Goal: Task Accomplishment & Management: Use online tool/utility

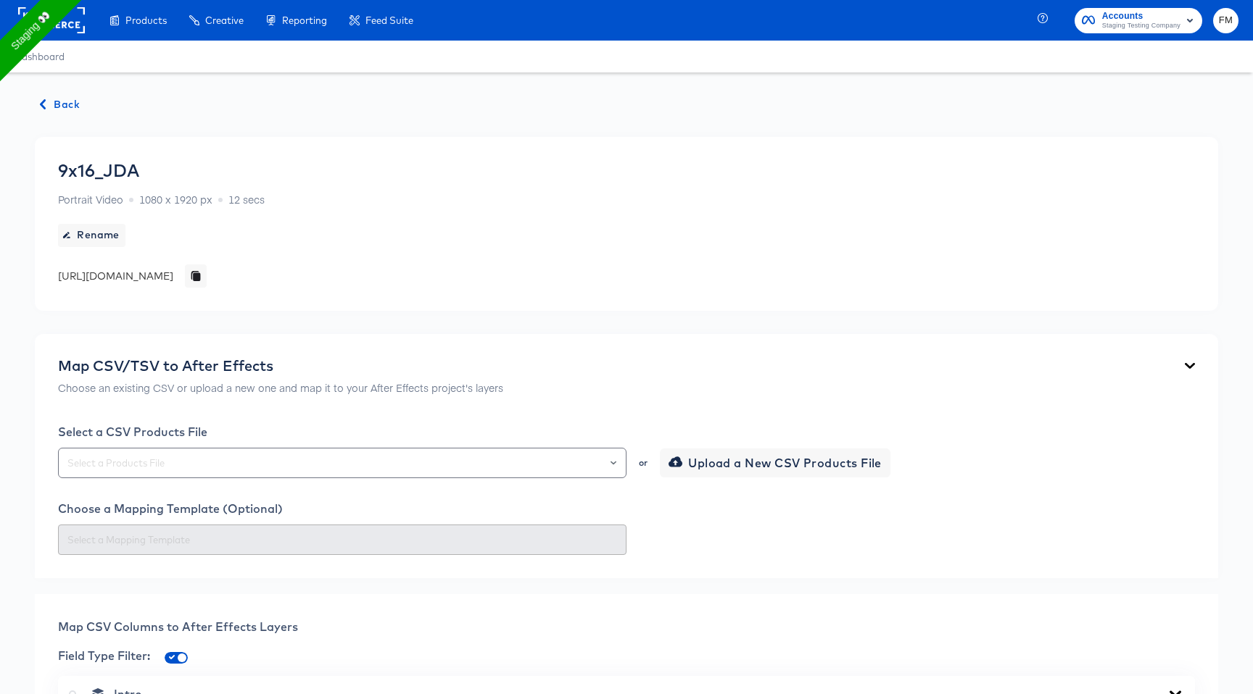
scroll to position [977, 0]
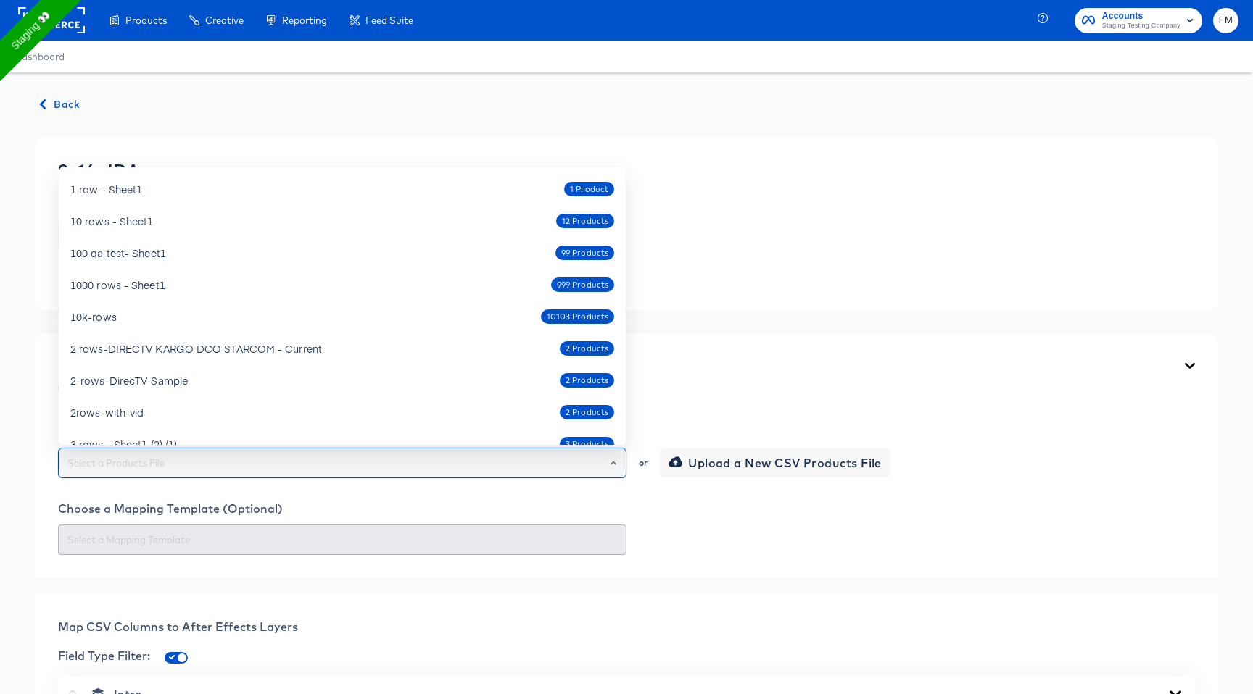
click at [416, 468] on input "text" at bounding box center [342, 463] width 555 height 17
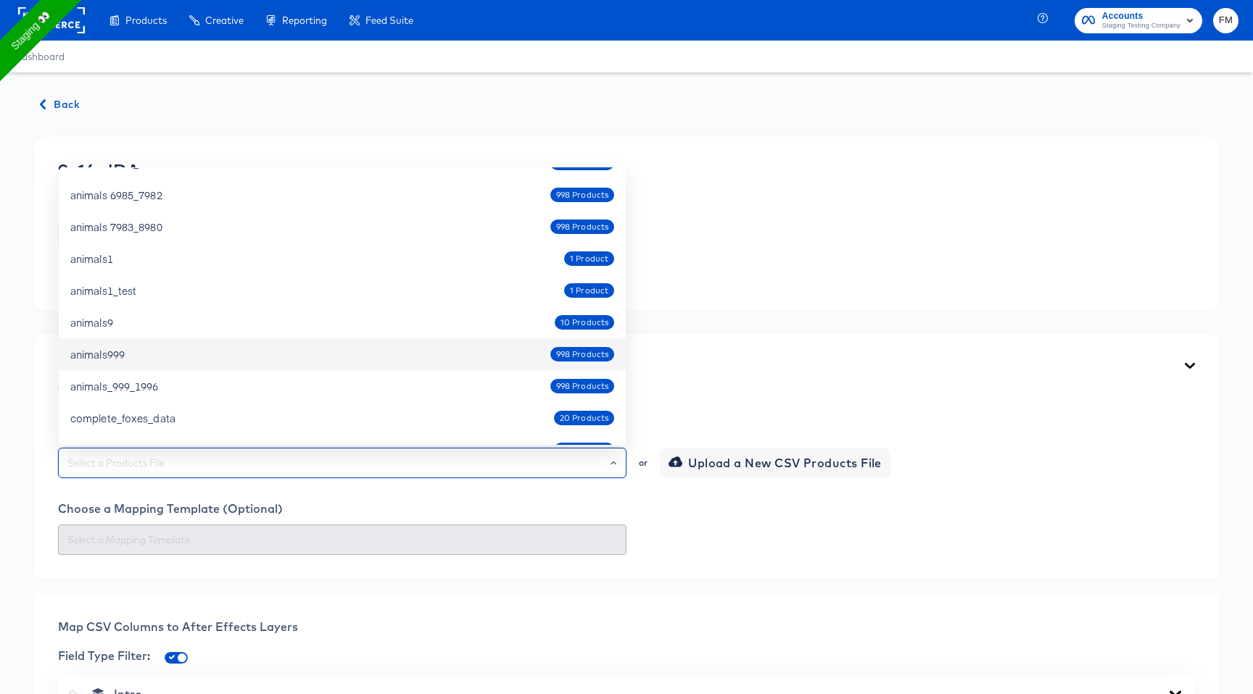
scroll to position [959, 0]
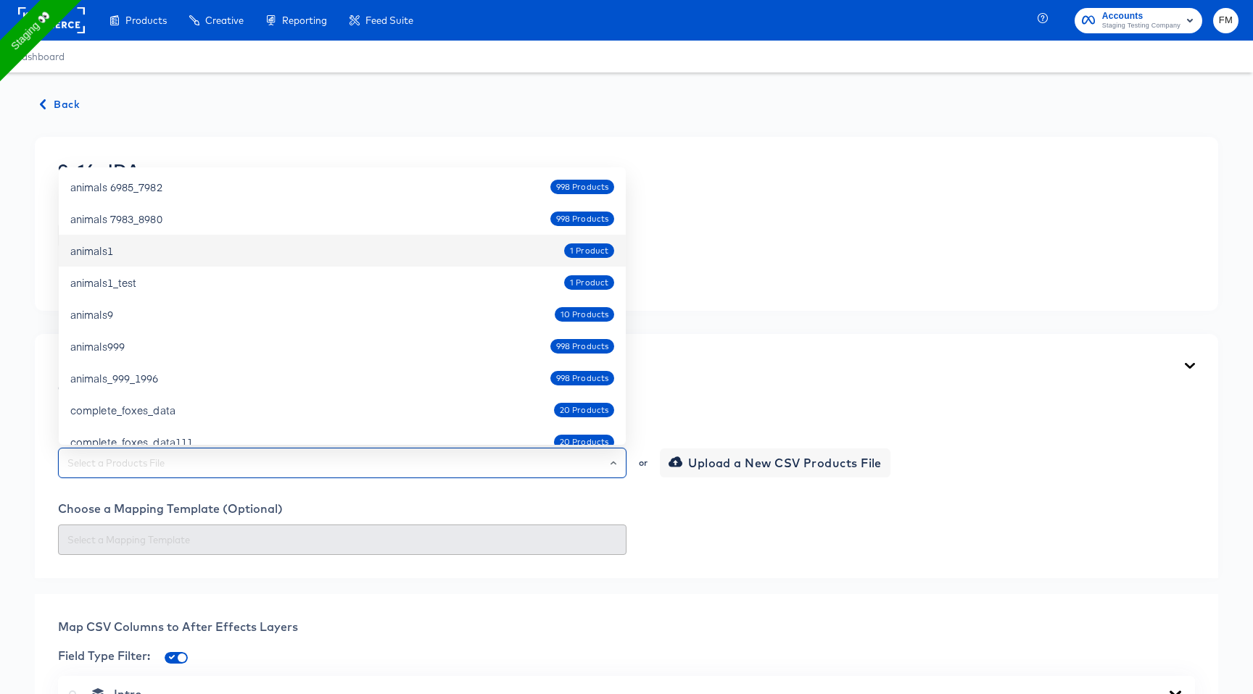
click at [281, 244] on div "animals1 1 Product" at bounding box center [342, 250] width 544 height 23
type input "animals1"
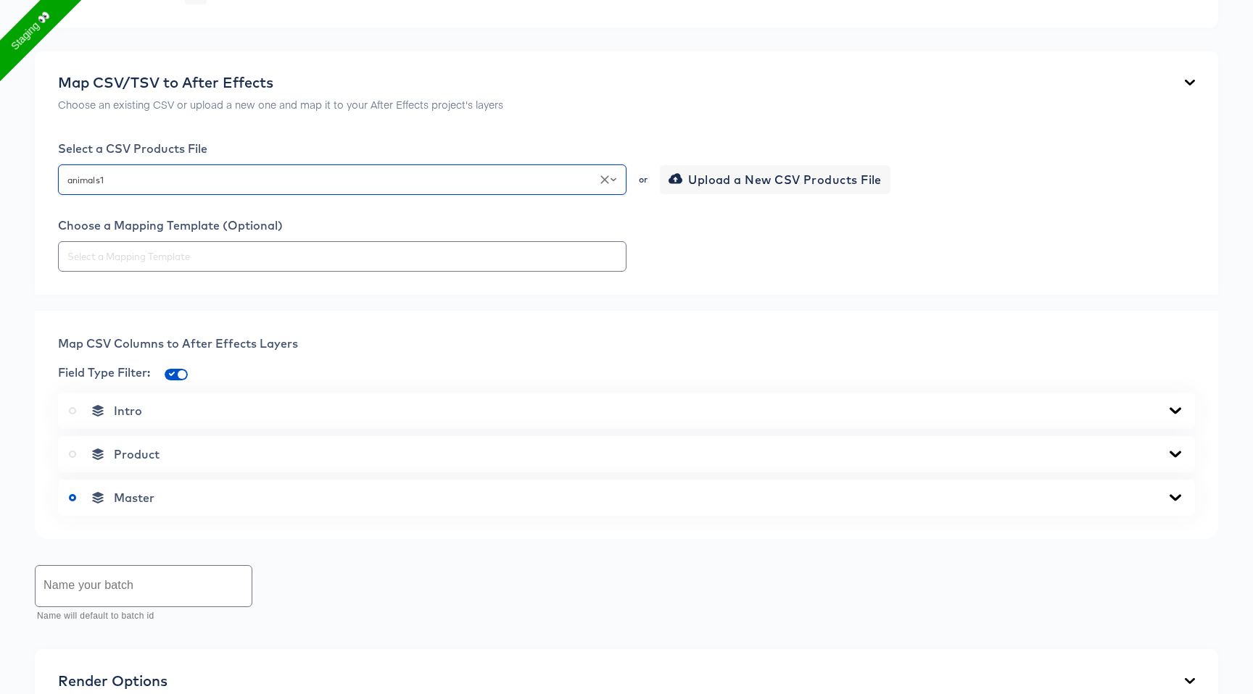
scroll to position [316, 0]
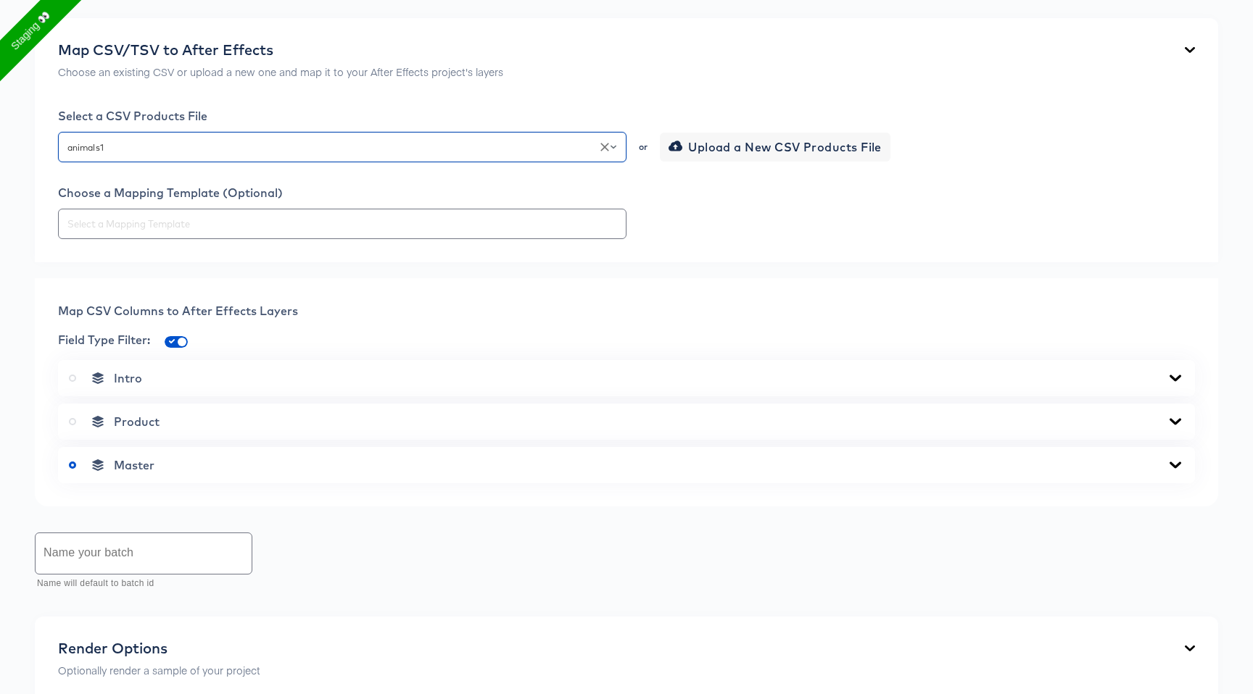
click at [238, 427] on div "Product" at bounding box center [626, 422] width 1115 height 14
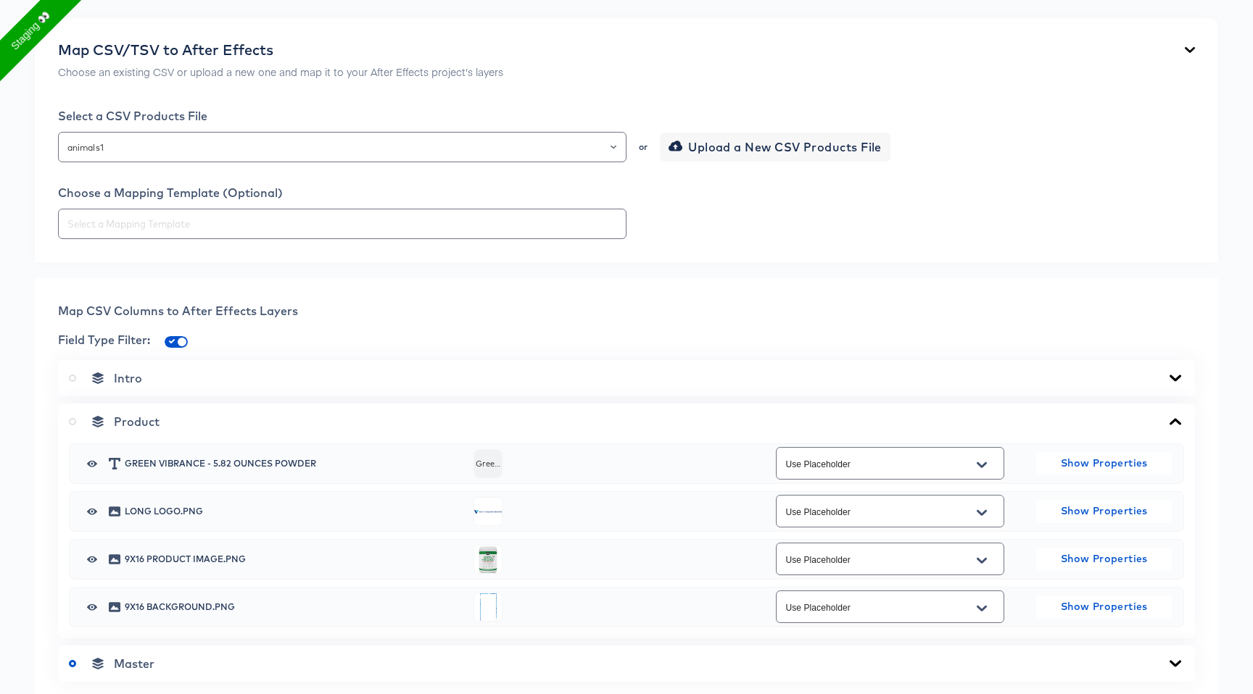
click at [72, 425] on label at bounding box center [75, 422] width 13 height 14
click at [0, 0] on input "radio" at bounding box center [0, 0] width 0 height 0
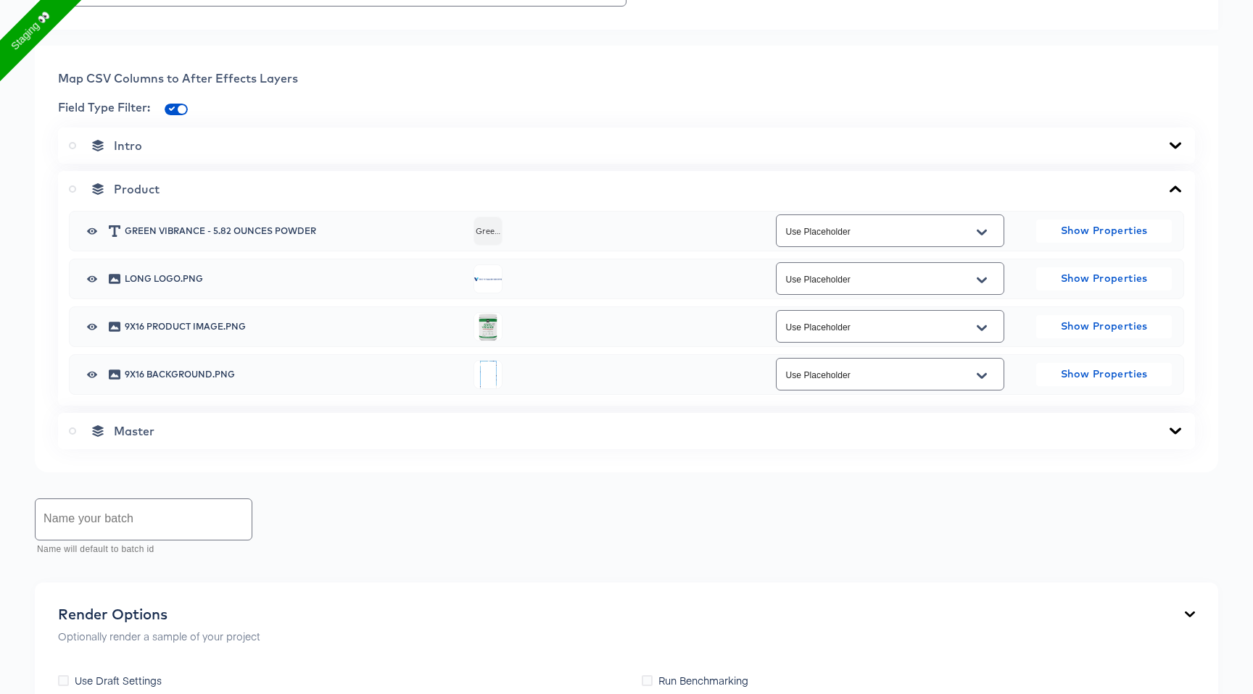
scroll to position [715, 0]
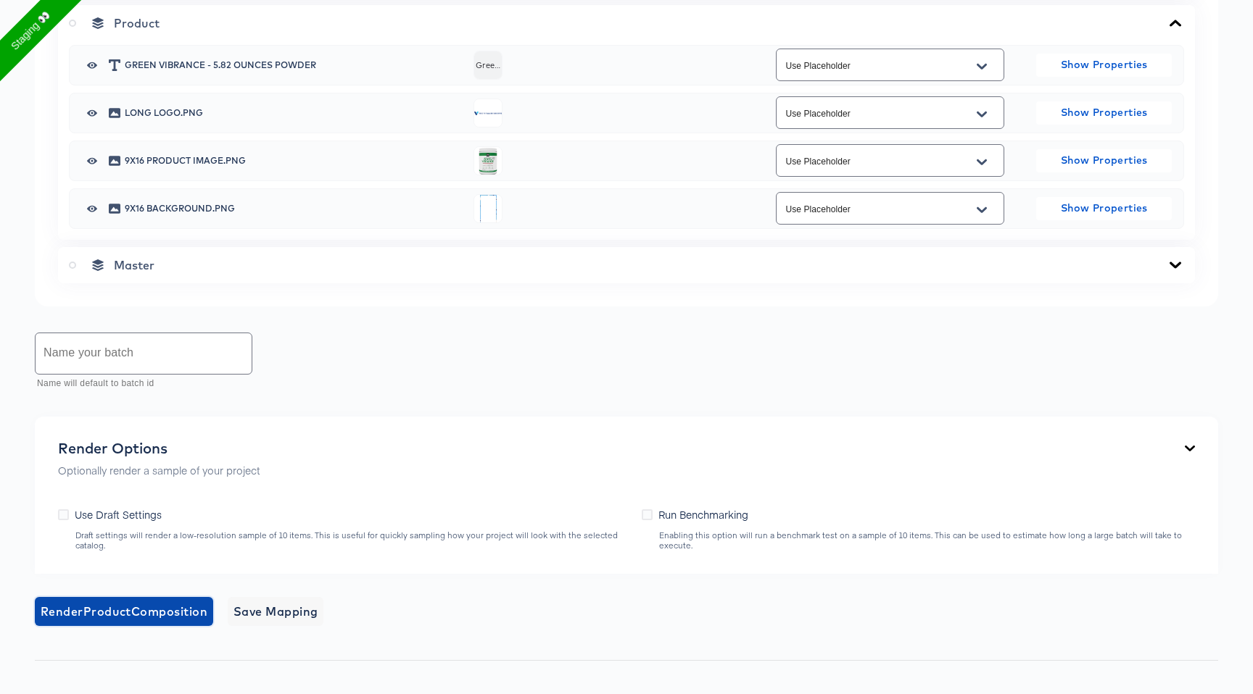
click at [155, 617] on span "Render Product Composition" at bounding box center [124, 612] width 167 height 20
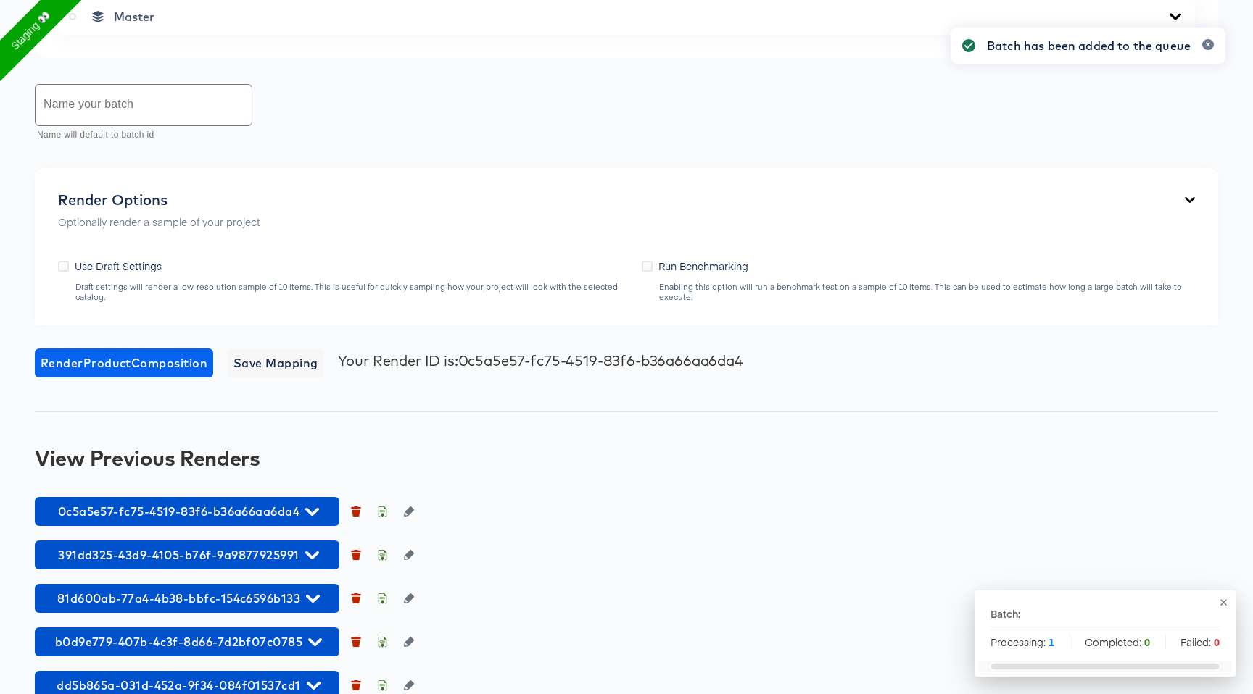
scroll to position [992, 0]
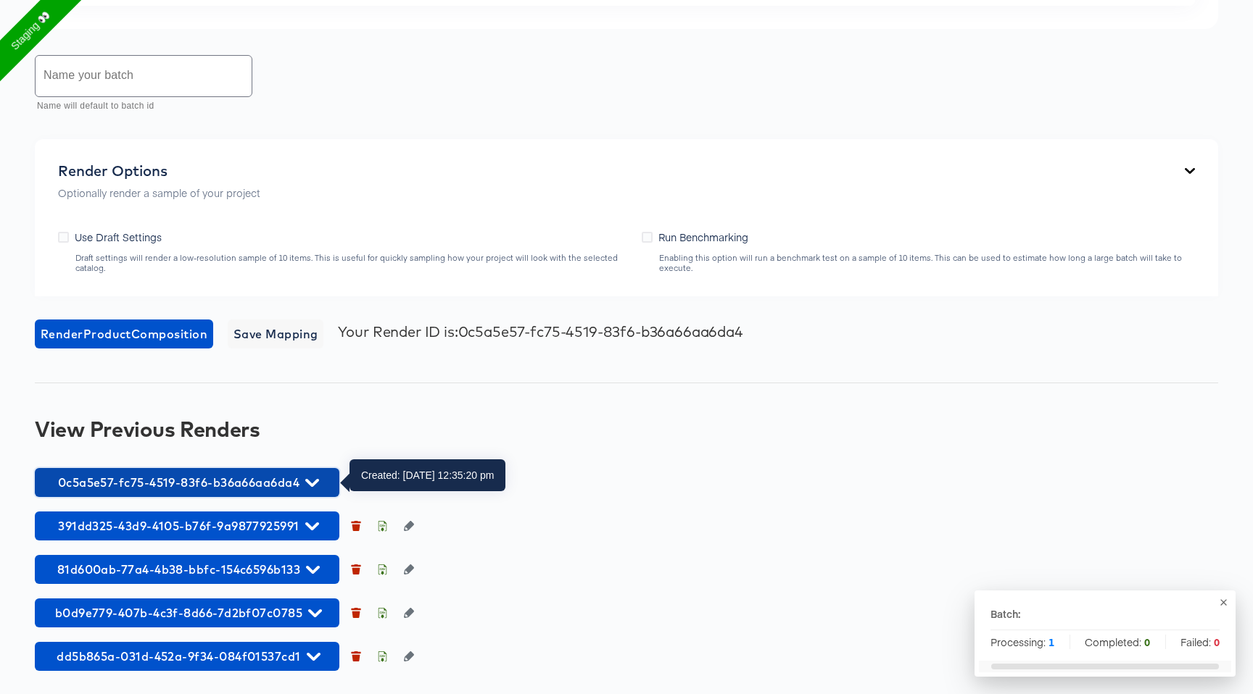
click at [180, 471] on button "0c5a5e57-fc75-4519-83f6-b36a66aa6da4" at bounding box center [187, 482] width 304 height 29
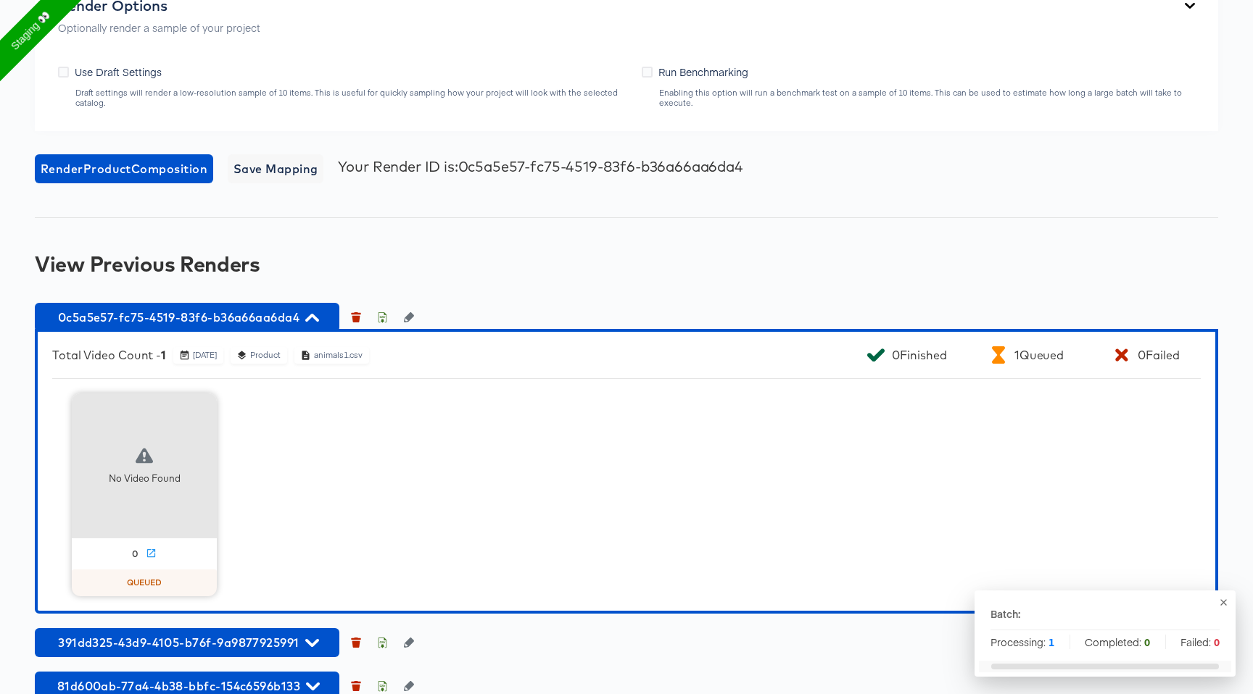
scroll to position [1170, 0]
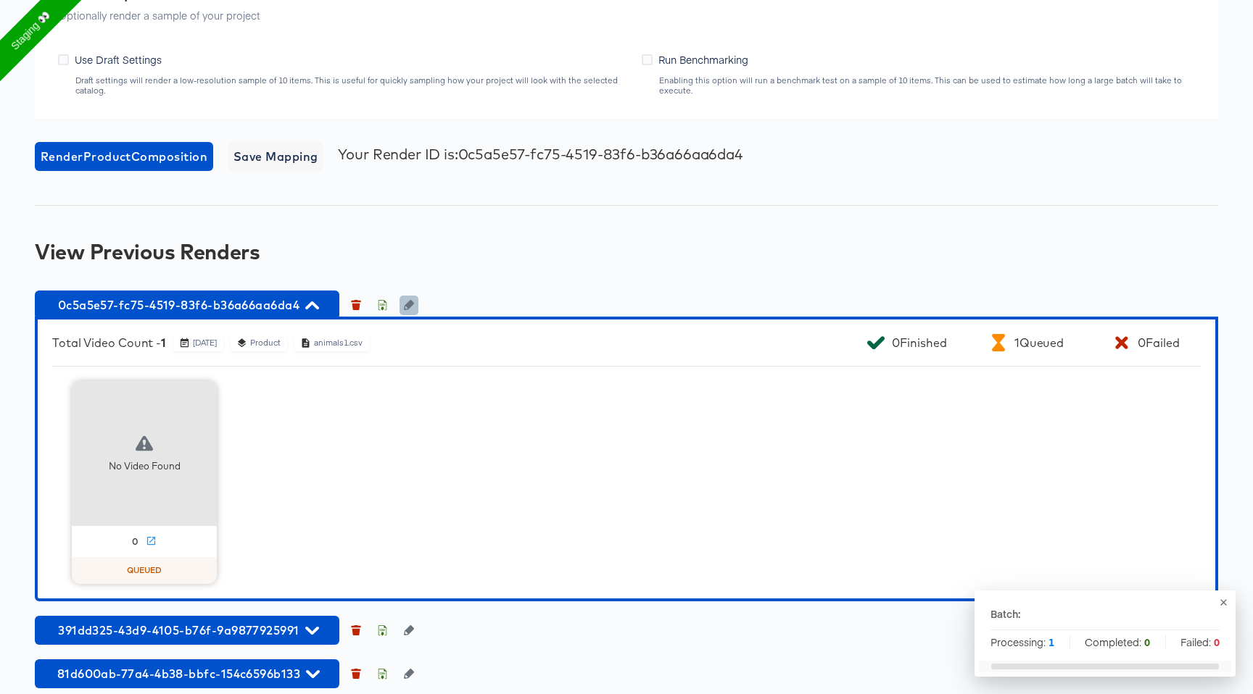
click at [407, 301] on icon "button" at bounding box center [409, 305] width 10 height 10
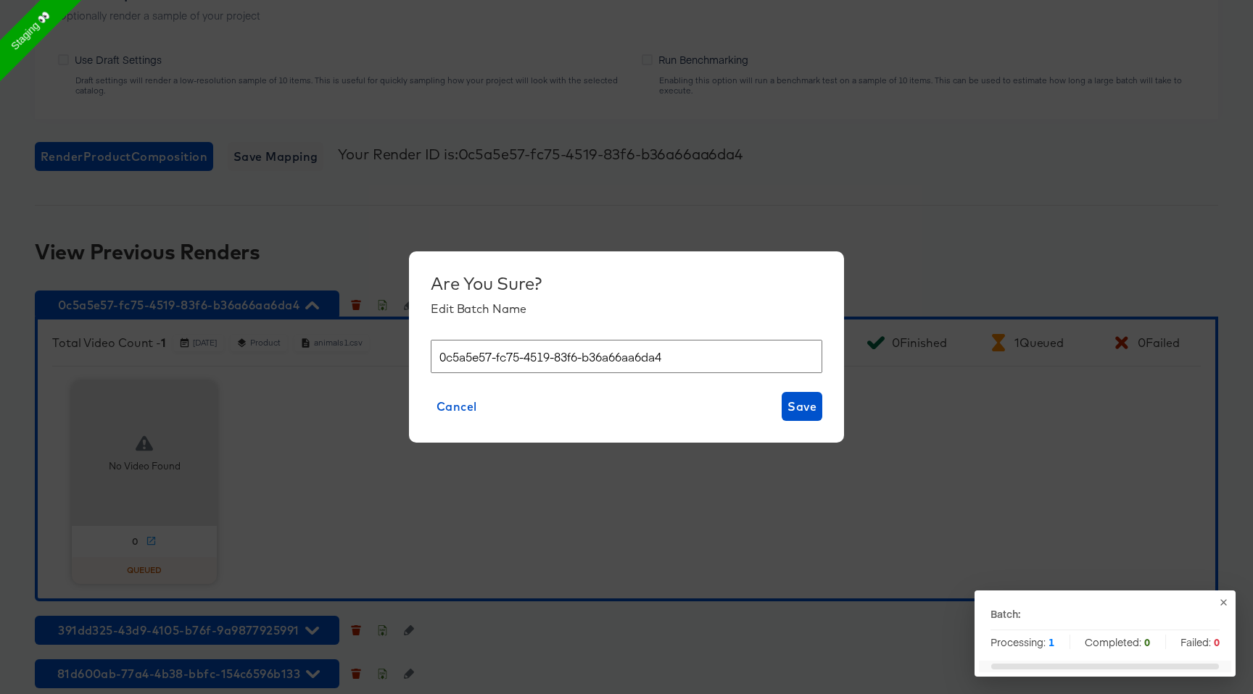
click at [517, 345] on input "0c5a5e57-fc75-4519-83f6-b36a66aa6da4" at bounding box center [626, 357] width 391 height 34
type input "[PERSON_NAME]"
click at [814, 428] on div "Are You Sure? Edit Batch Name fran Cancel Save" at bounding box center [626, 348] width 435 height 192
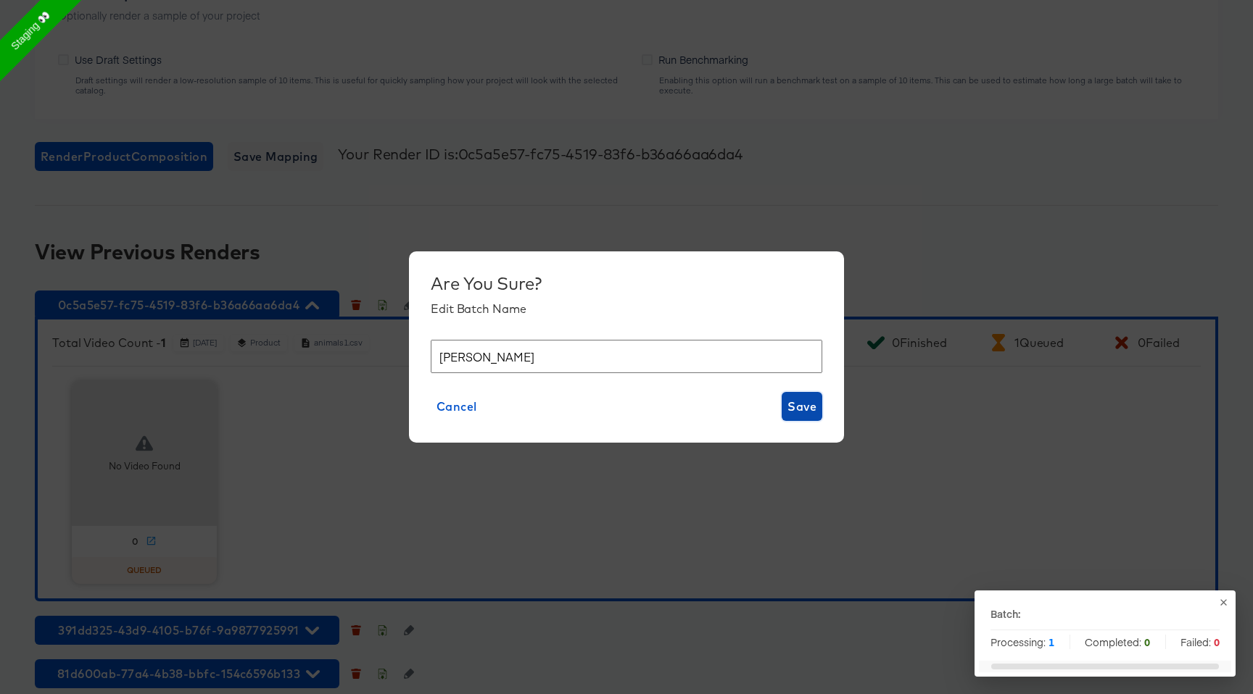
click at [806, 411] on span "Save" at bounding box center [801, 406] width 29 height 20
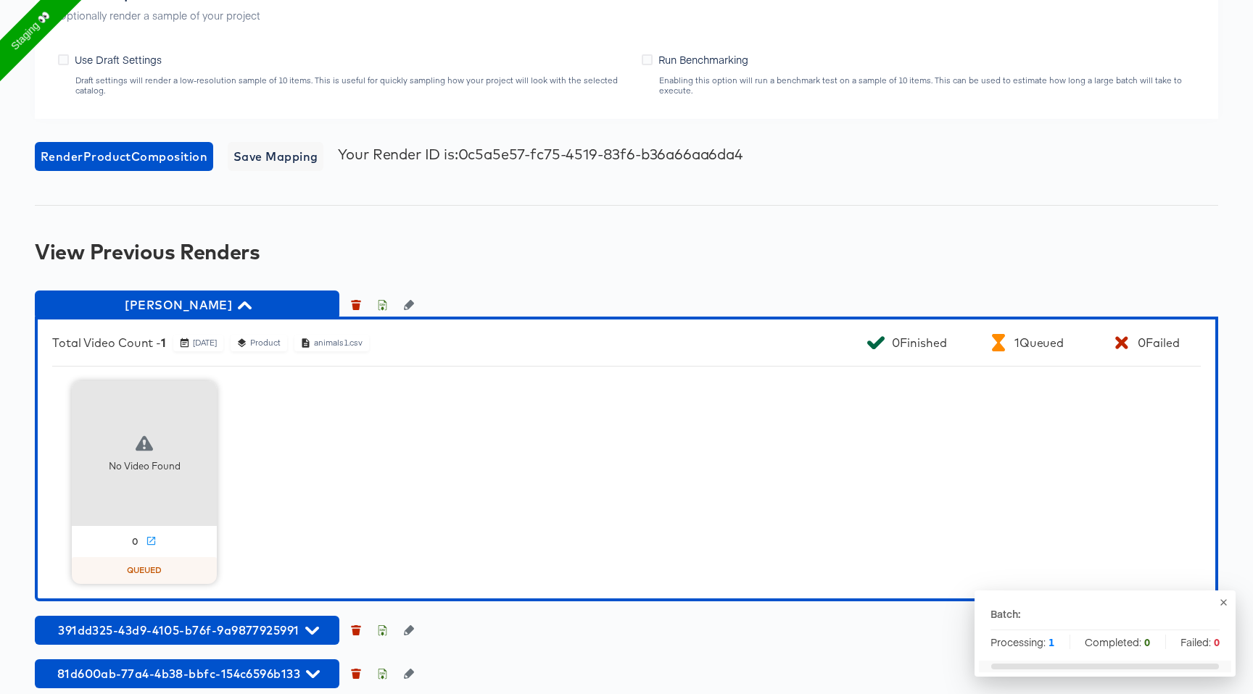
click at [569, 376] on div "Total Video Count - 1 September 12th 2025 Product animals1.csv 0 Finished 1 Que…" at bounding box center [626, 459] width 1183 height 285
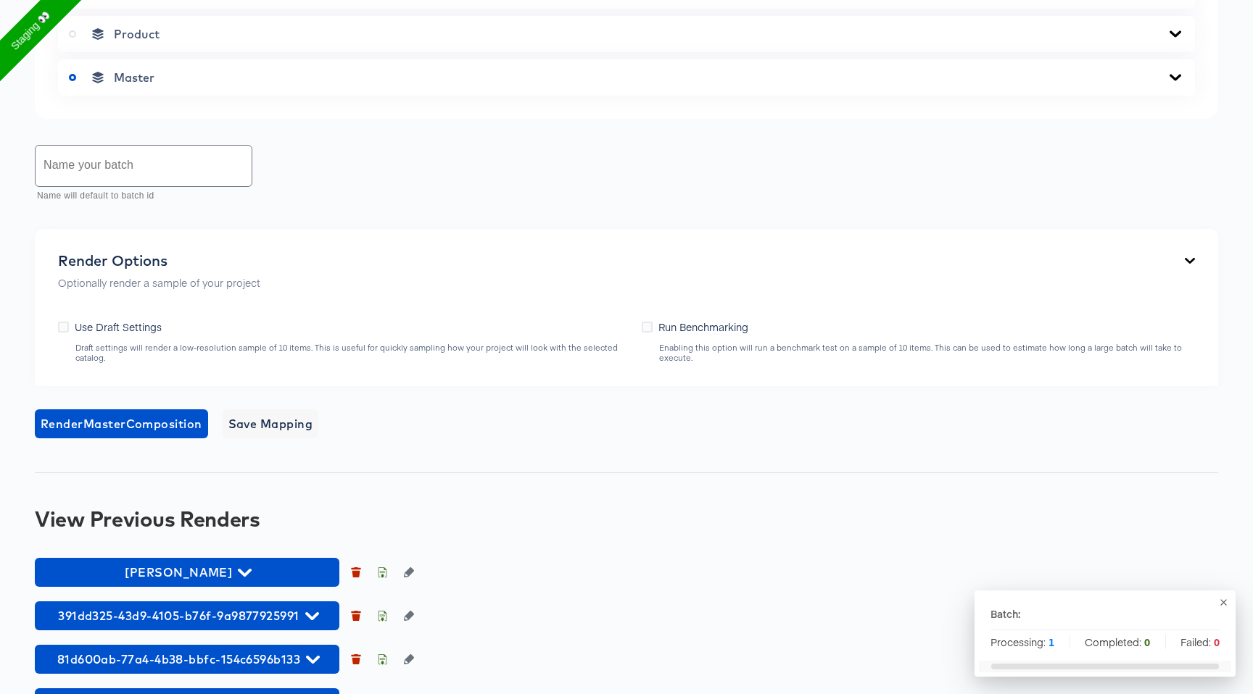
scroll to position [794, 0]
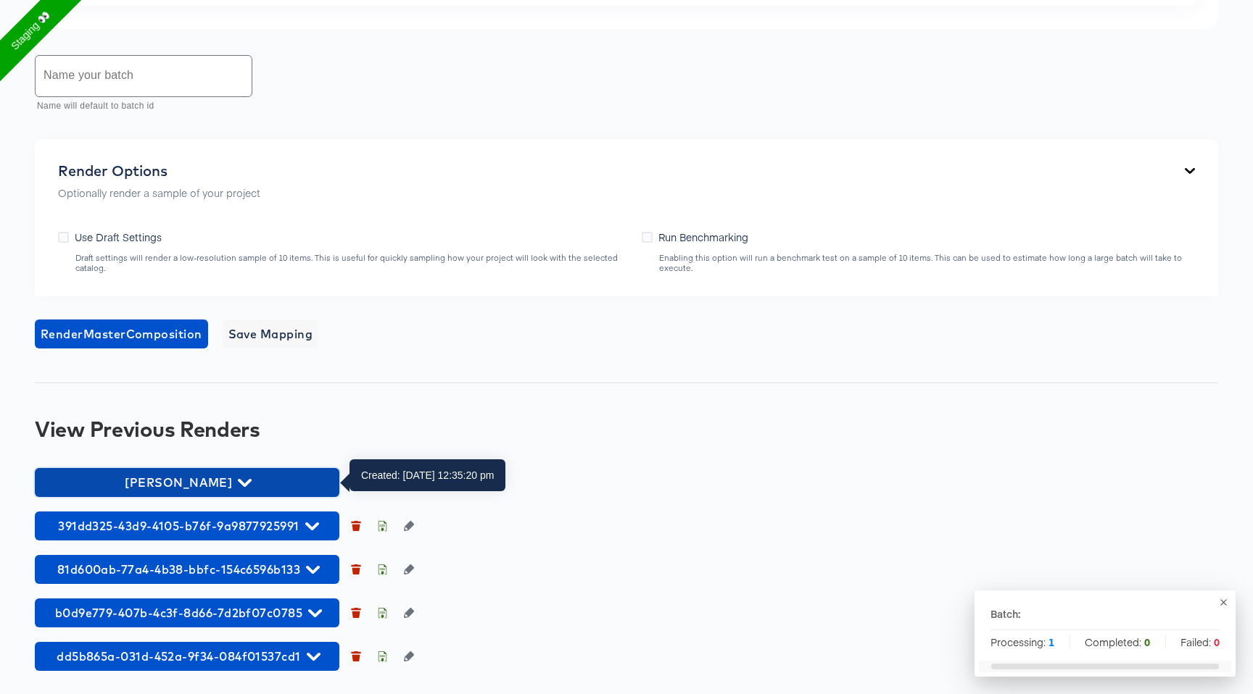
click at [241, 479] on span "[PERSON_NAME]" at bounding box center [187, 483] width 290 height 20
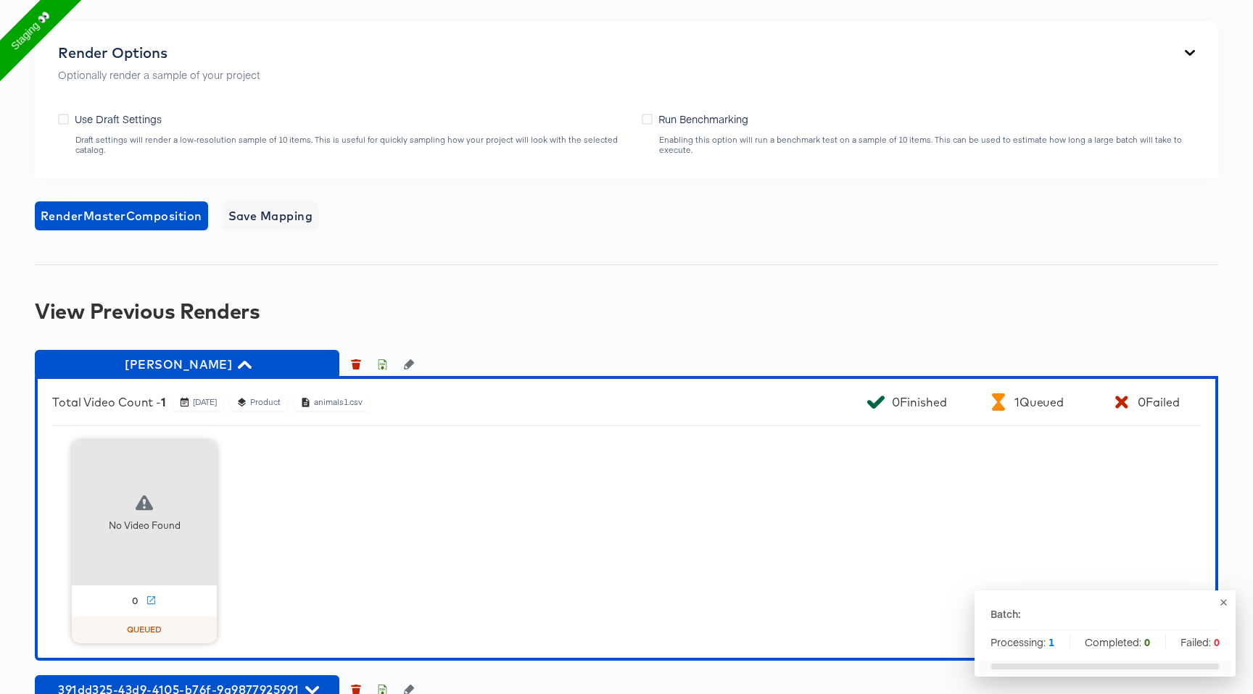
scroll to position [1076, 0]
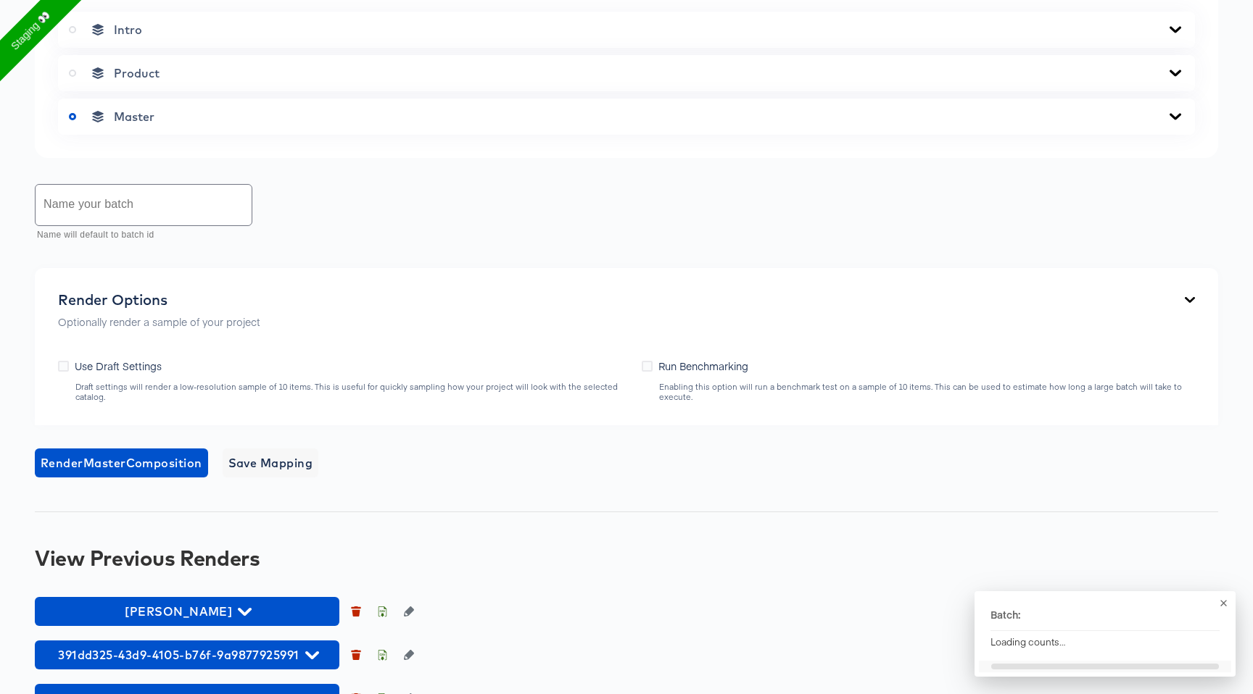
scroll to position [794, 0]
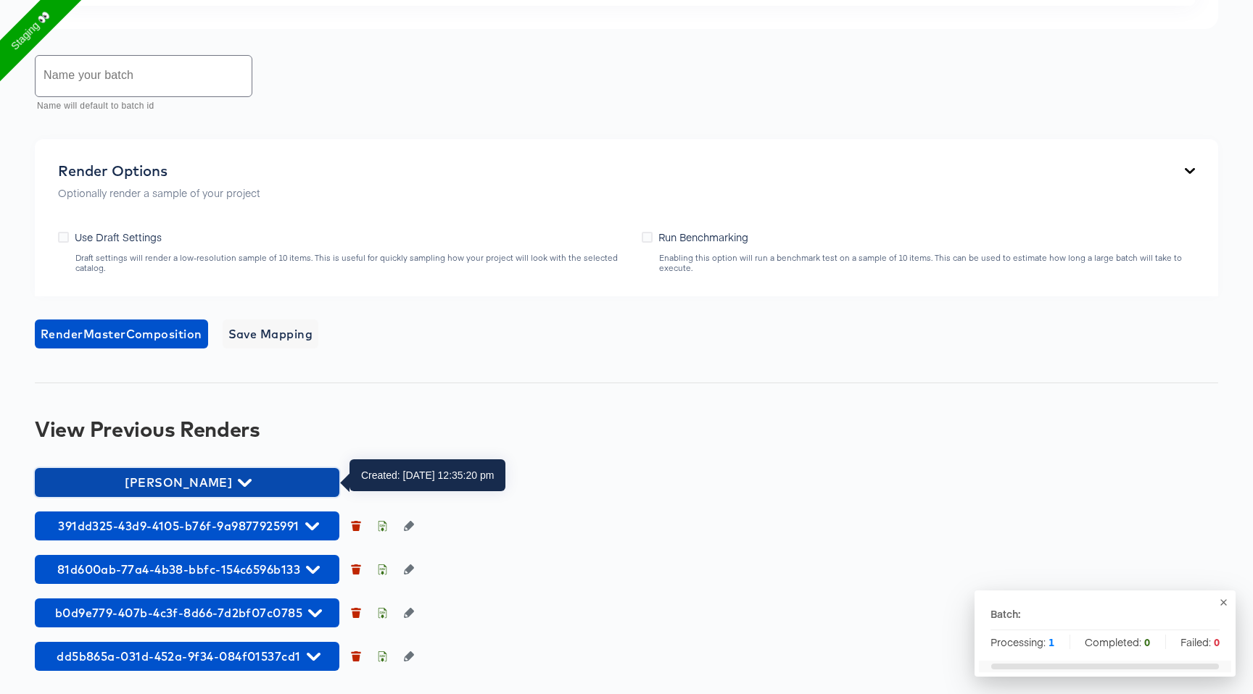
click at [257, 485] on span "[PERSON_NAME]" at bounding box center [187, 483] width 290 height 20
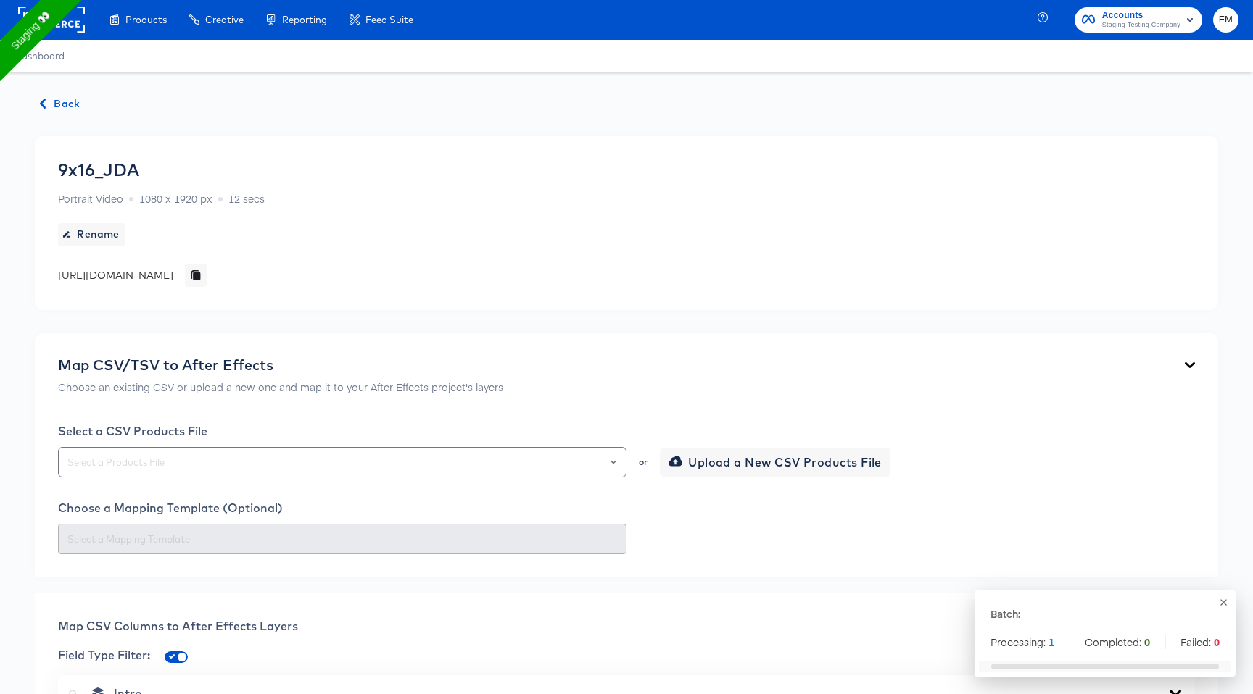
scroll to position [0, 0]
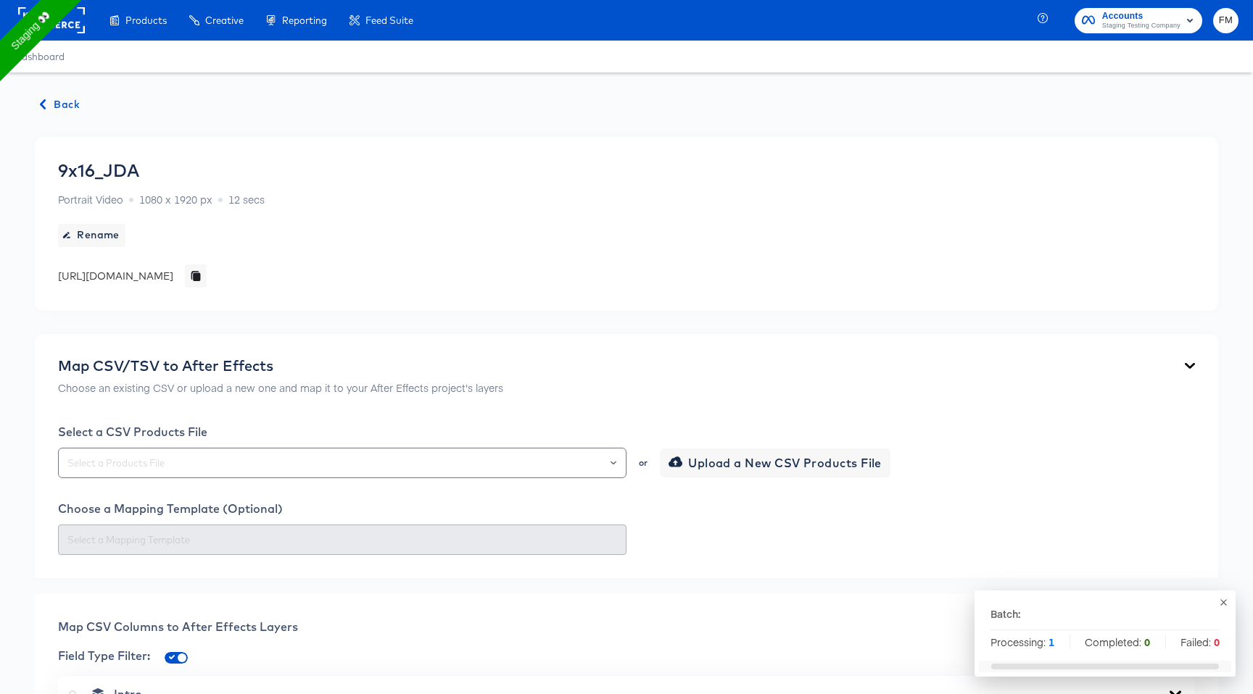
click at [52, 104] on span "Back" at bounding box center [60, 105] width 39 height 18
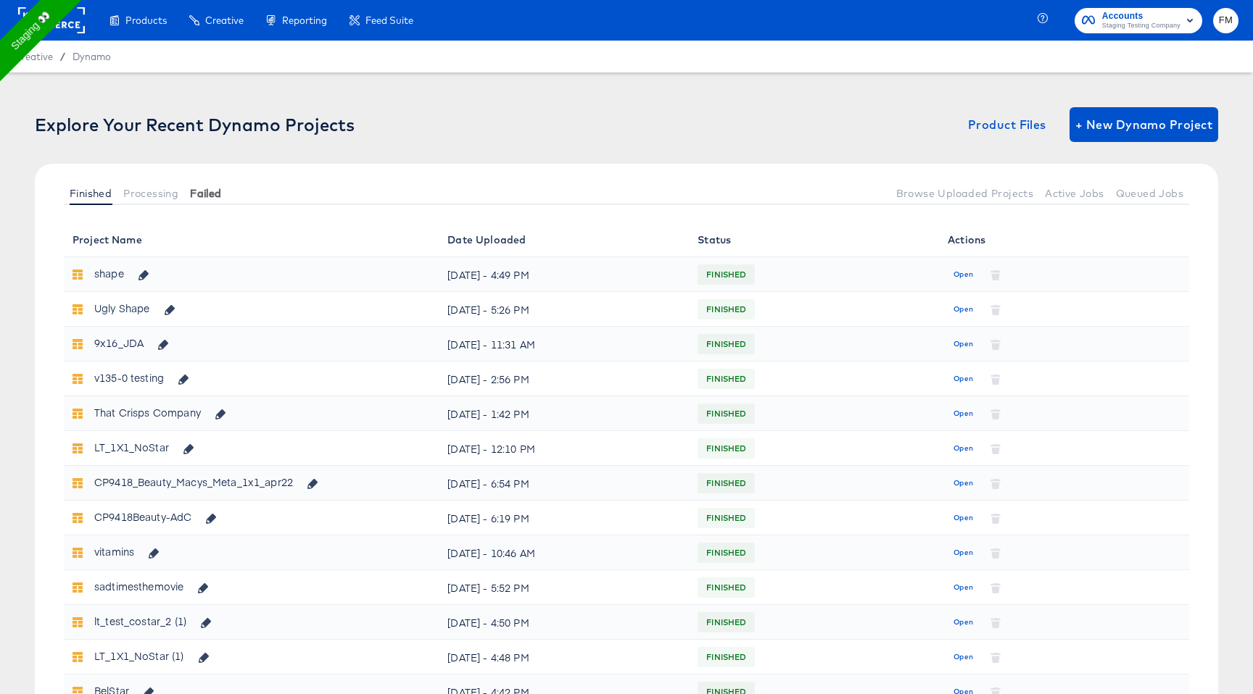
click at [221, 199] on span "Failed" at bounding box center [205, 194] width 31 height 12
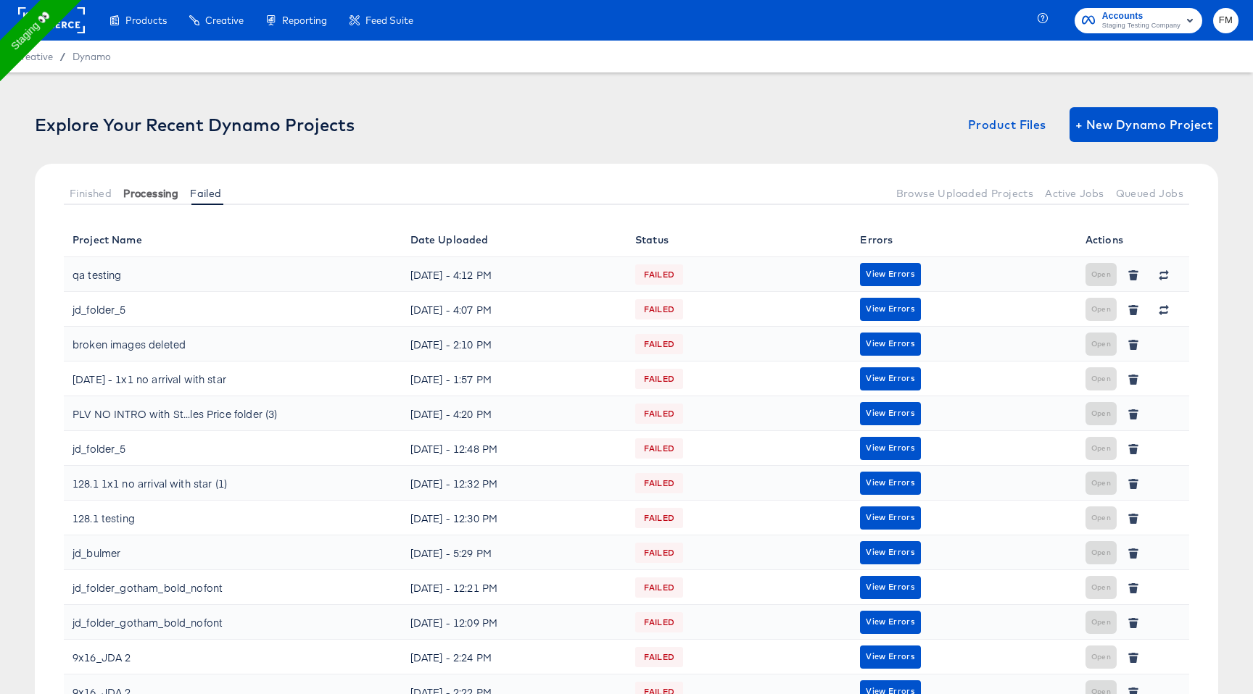
click at [171, 192] on span "Processing" at bounding box center [150, 194] width 55 height 12
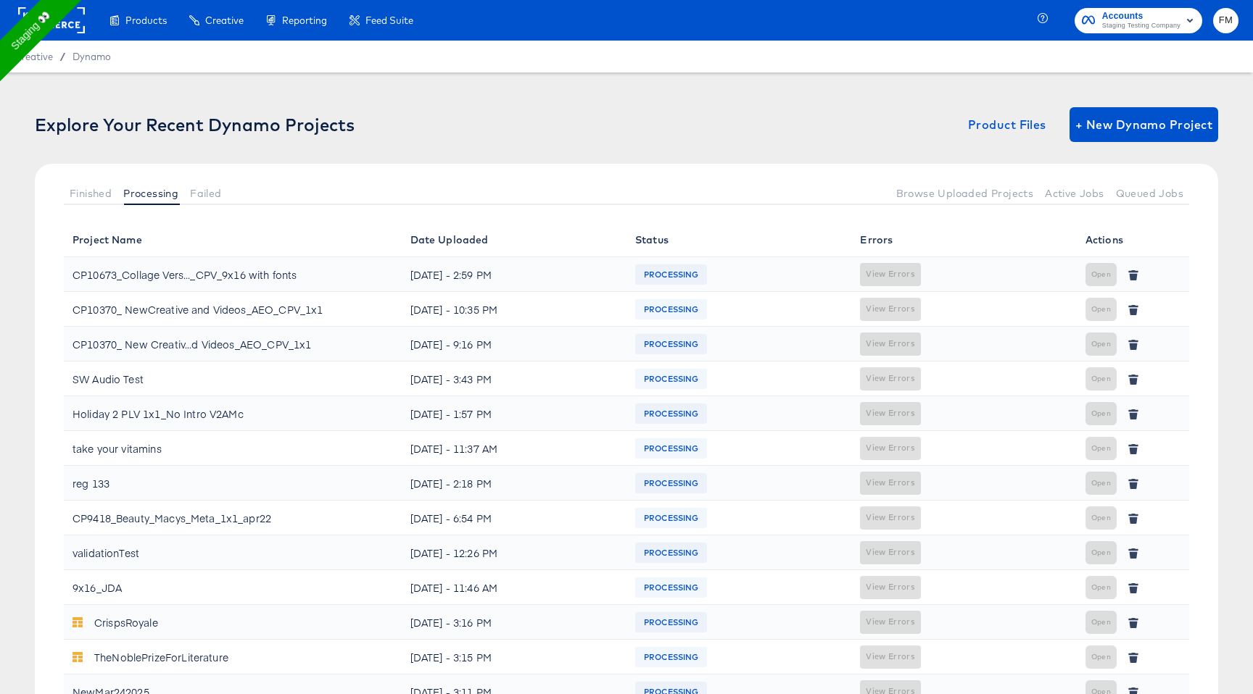
click at [88, 206] on div "Finished Processing Failed Browse Uploaded Projects Active Jobs Queued Jobs" at bounding box center [626, 193] width 1183 height 59
click at [96, 198] on span "Finished" at bounding box center [91, 194] width 42 height 12
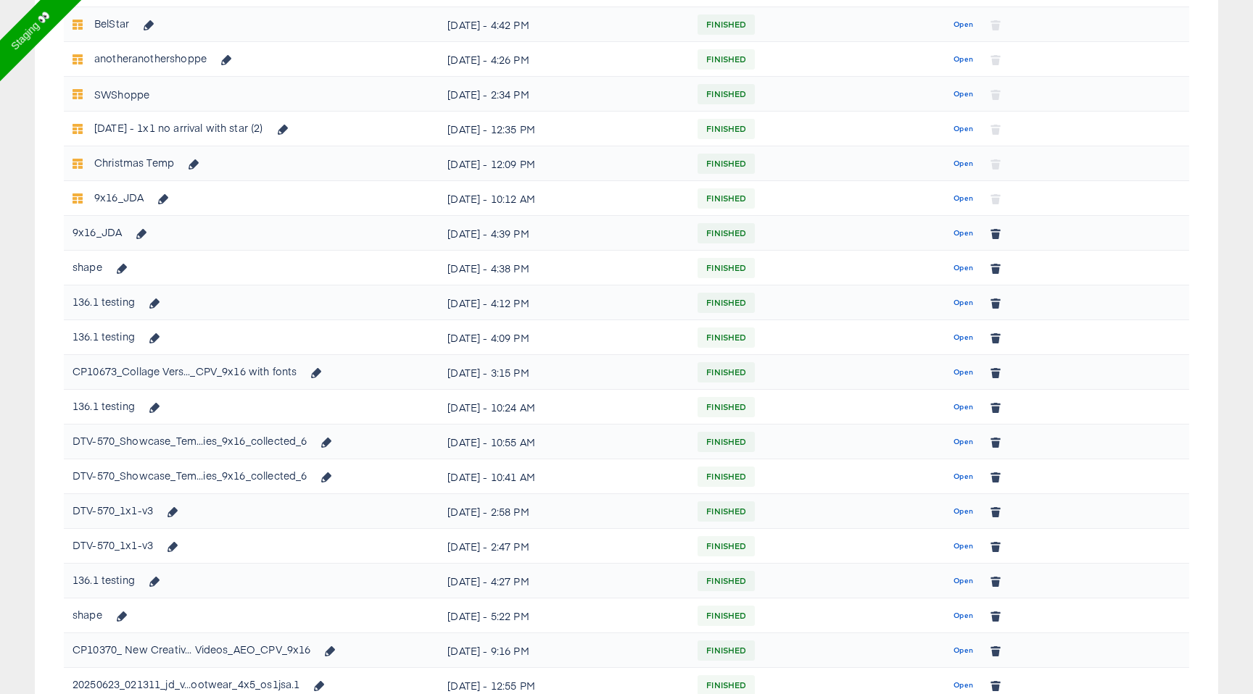
scroll to position [723, 0]
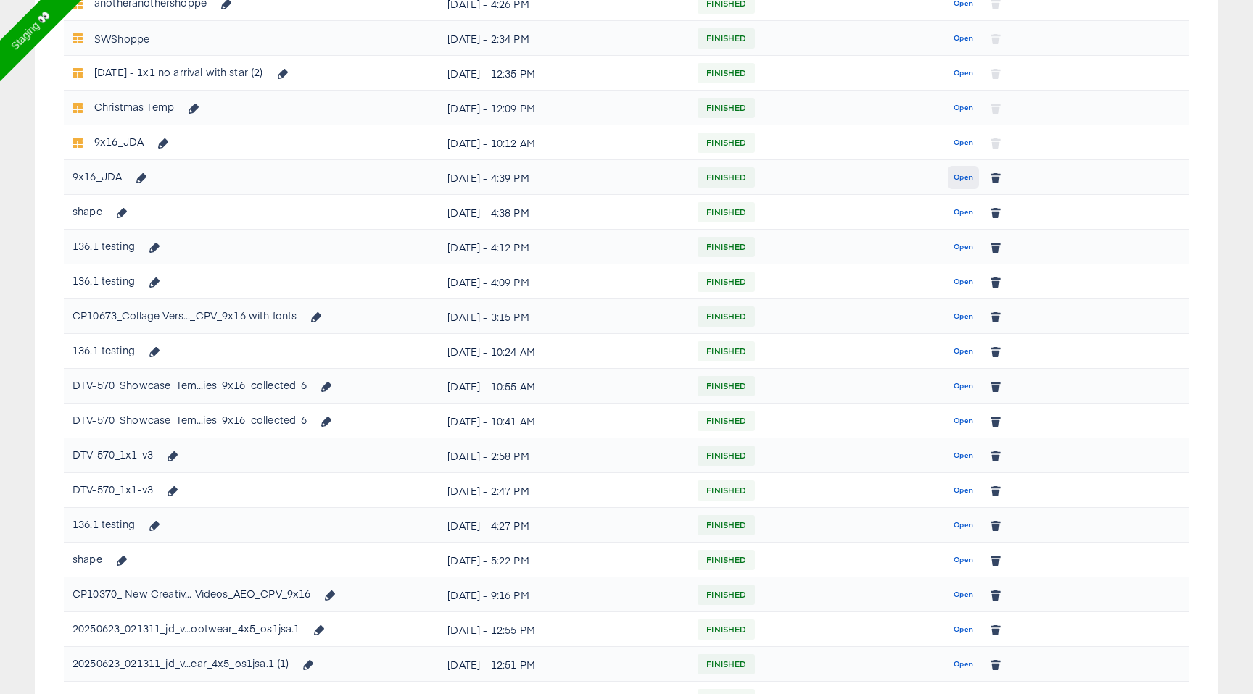
click at [965, 187] on button "Open" at bounding box center [962, 177] width 31 height 23
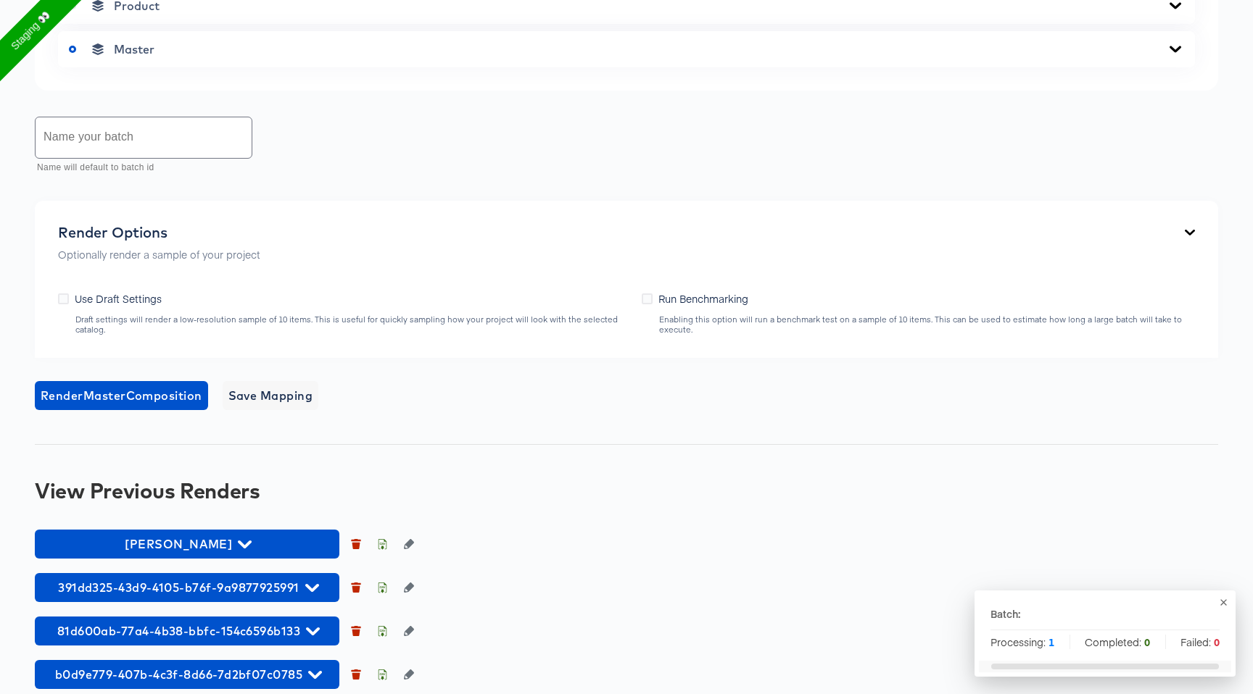
scroll to position [769, 0]
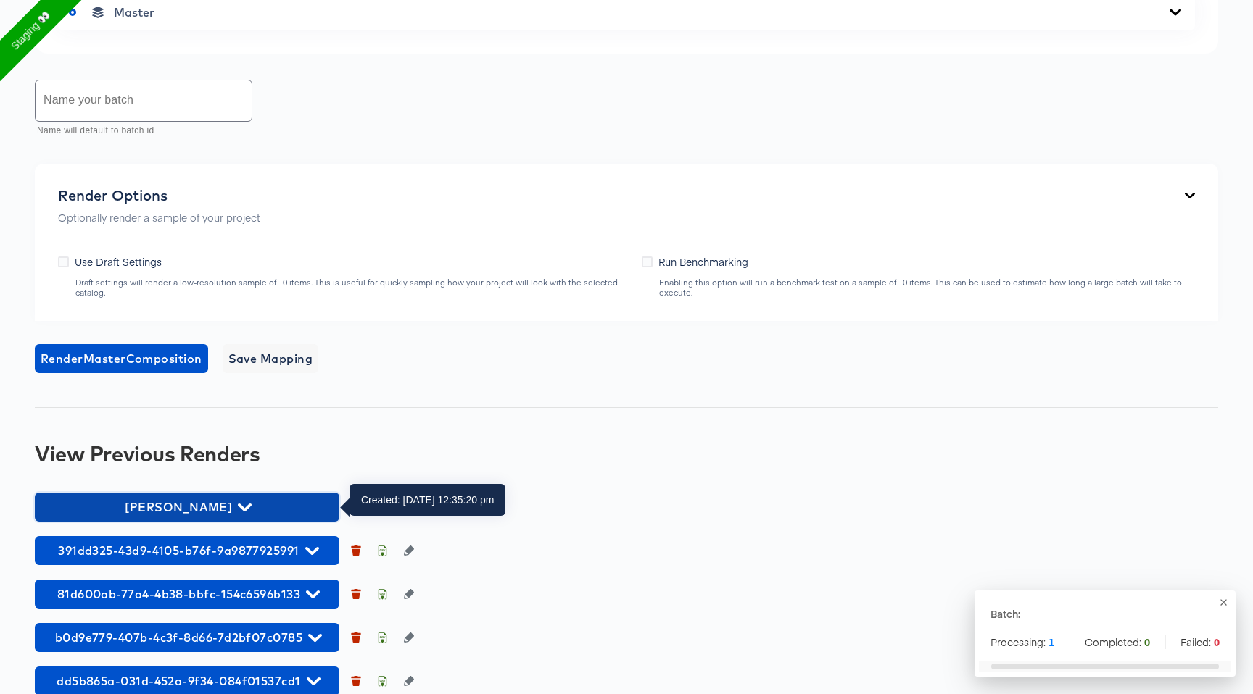
click at [232, 506] on span "[PERSON_NAME]" at bounding box center [187, 507] width 290 height 20
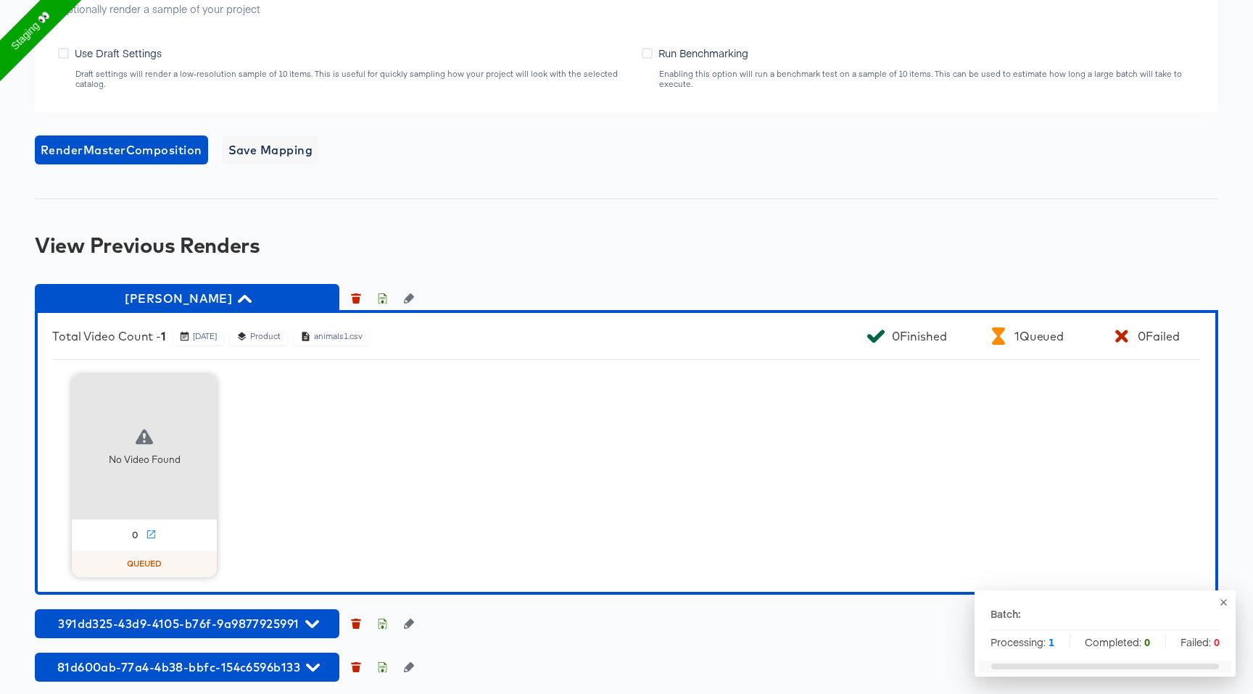
scroll to position [1076, 0]
